Goal: Task Accomplishment & Management: Manage account settings

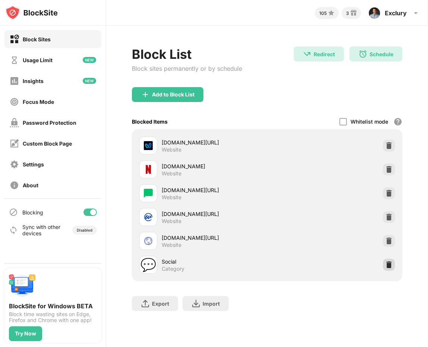
click at [393, 264] on div at bounding box center [389, 265] width 12 height 12
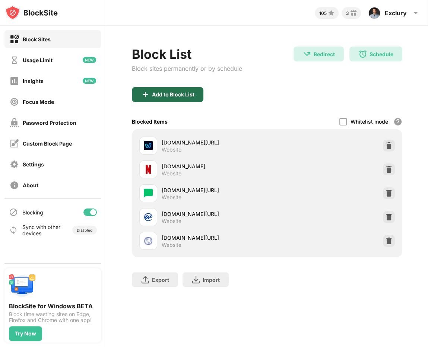
click at [141, 94] on img at bounding box center [145, 94] width 9 height 9
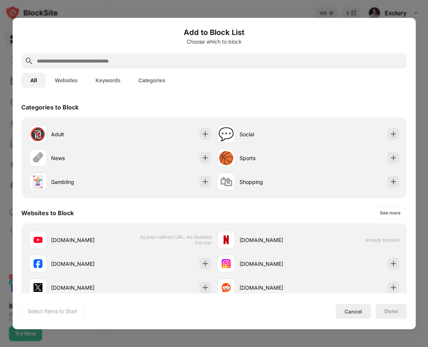
click at [155, 61] on input "text" at bounding box center [219, 61] width 367 height 9
paste input "**********"
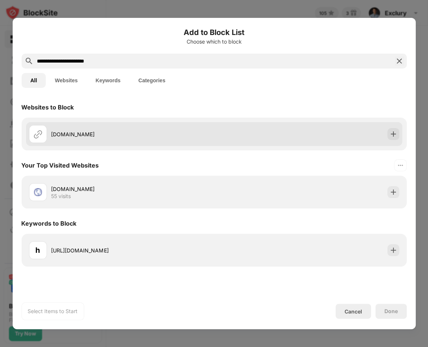
type input "**********"
click at [284, 134] on div "[DOMAIN_NAME]" at bounding box center [214, 134] width 376 height 24
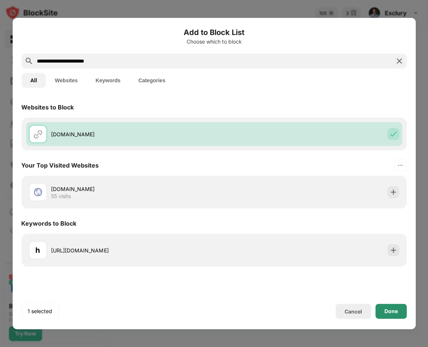
click at [402, 314] on div "Done" at bounding box center [391, 311] width 31 height 15
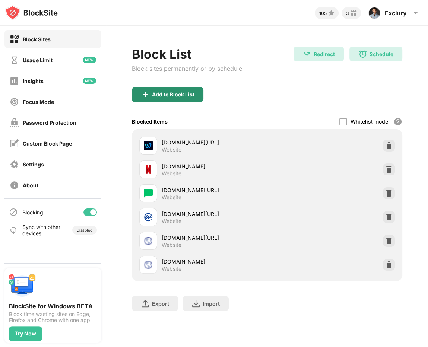
click at [142, 94] on img at bounding box center [145, 94] width 9 height 9
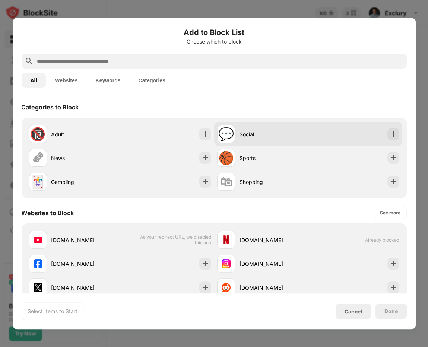
click at [266, 133] on div "Social" at bounding box center [274, 134] width 69 height 8
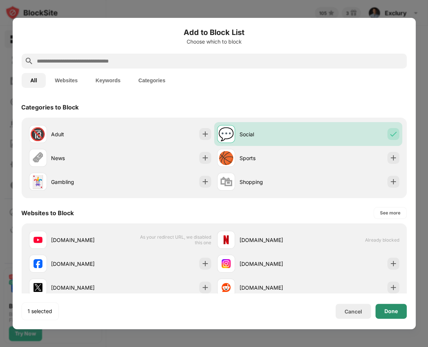
click at [383, 311] on div "Done" at bounding box center [391, 311] width 31 height 15
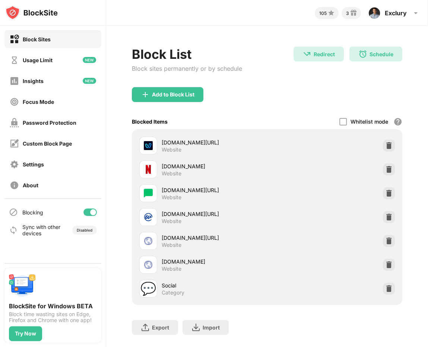
click at [259, 122] on div "Blocked Items Whitelist mode Block all websites except for those in your whitel…" at bounding box center [267, 121] width 271 height 15
click at [386, 285] on img at bounding box center [388, 288] width 7 height 7
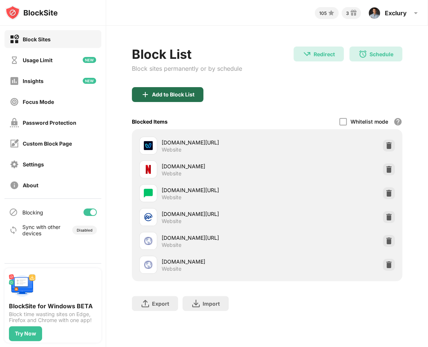
click at [170, 88] on div "Add to Block List" at bounding box center [168, 94] width 72 height 15
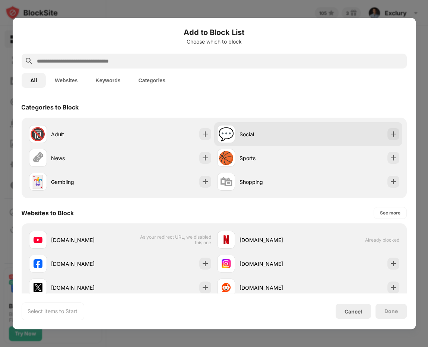
click at [240, 126] on div "💬 Social" at bounding box center [262, 134] width 91 height 18
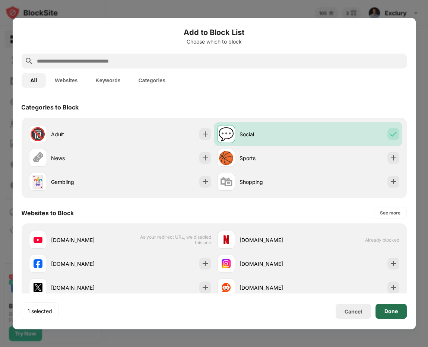
drag, startPoint x: 390, startPoint y: 313, endPoint x: 371, endPoint y: 304, distance: 20.5
click at [390, 313] on div "Done" at bounding box center [391, 312] width 13 height 6
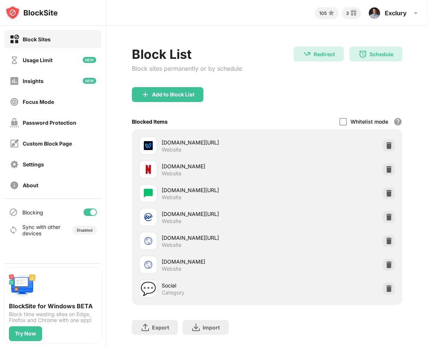
click at [226, 103] on div "Add to Block List" at bounding box center [267, 100] width 271 height 27
